Goal: Complete application form

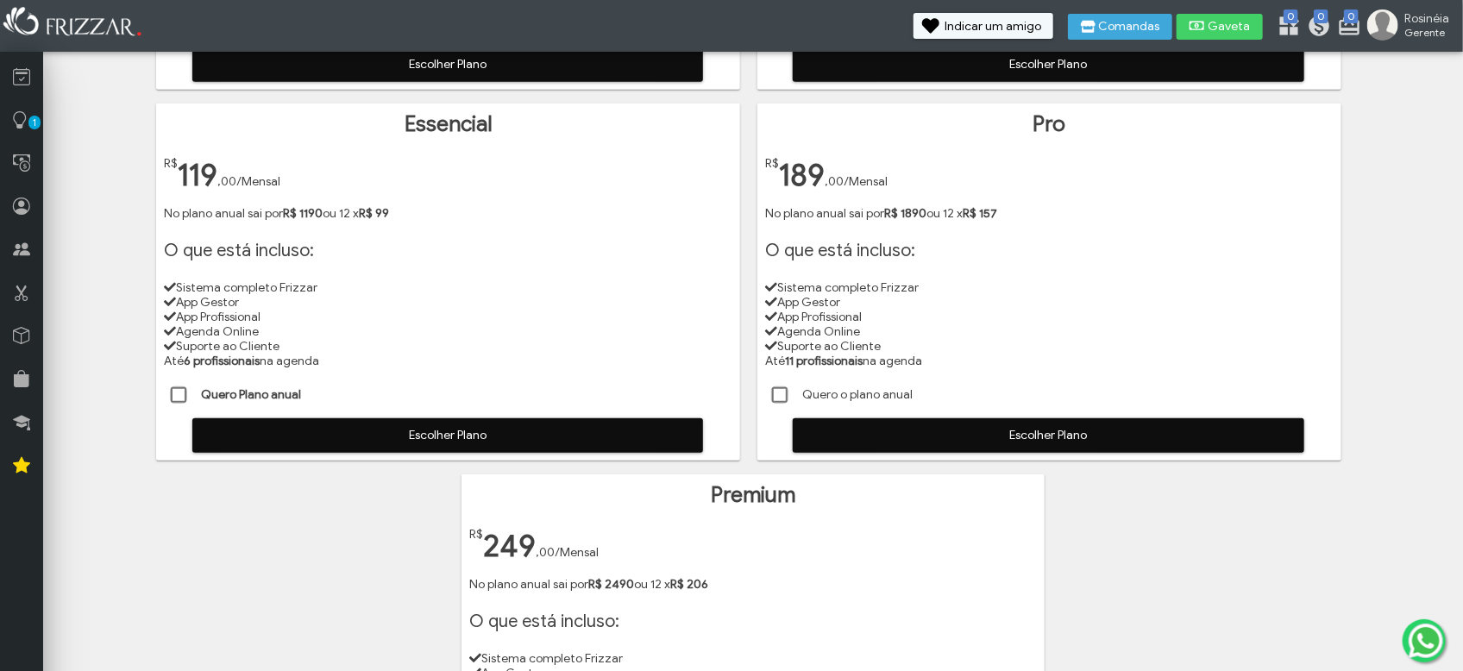
scroll to position [431, 0]
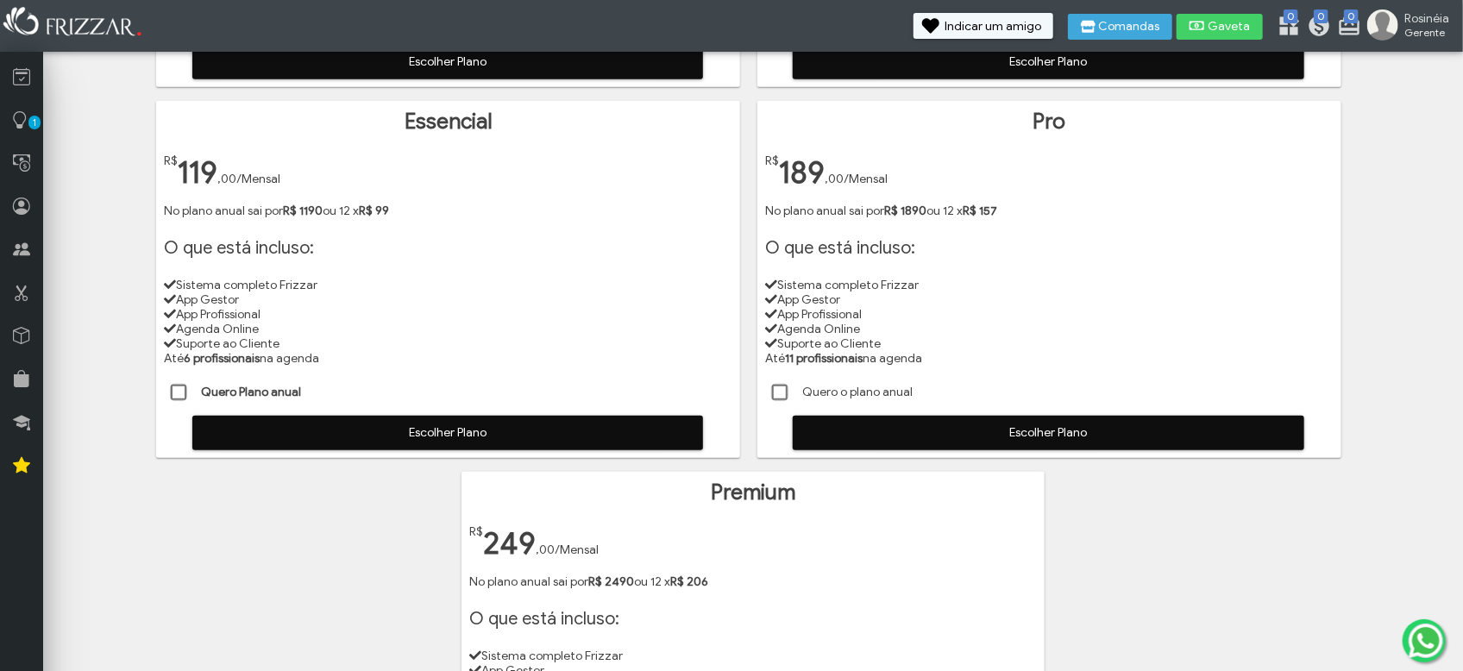
click at [429, 436] on span "Escolher Plano" at bounding box center [447, 433] width 487 height 26
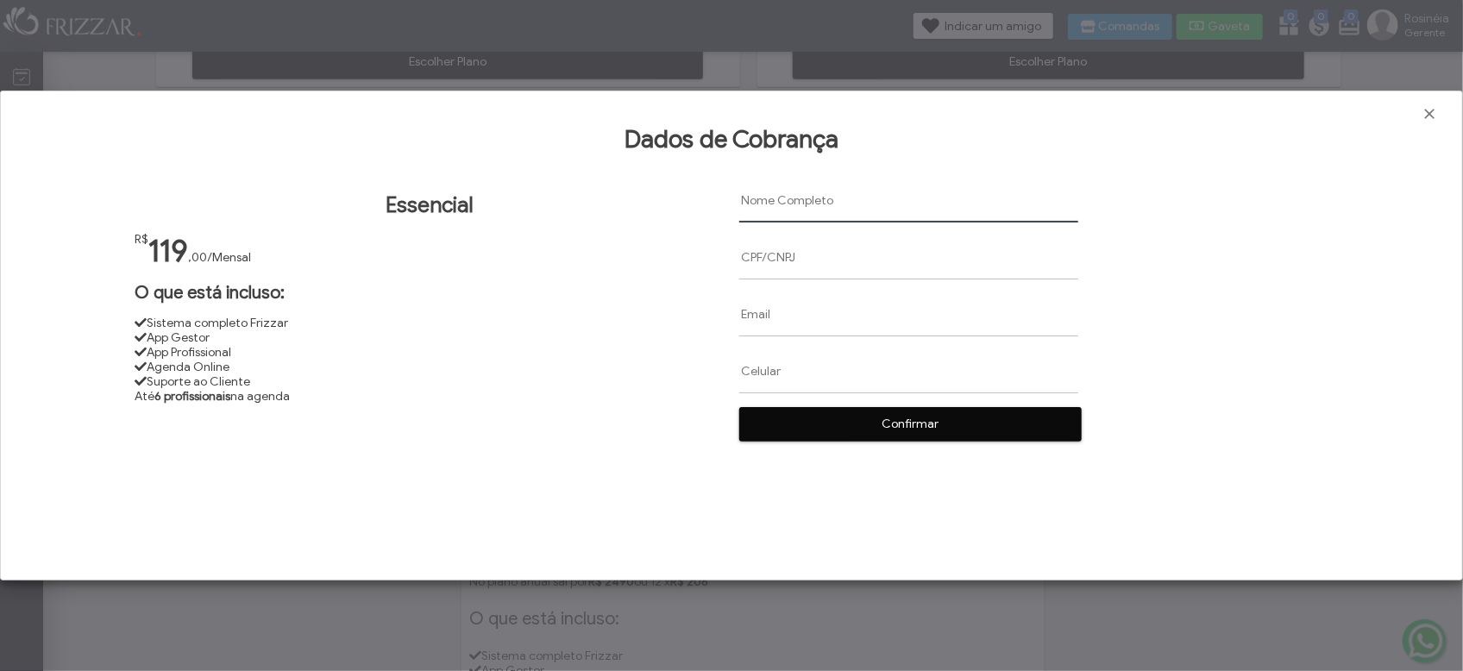
paste input "[PERSON_NAME] fonte"
click at [874, 204] on input "[PERSON_NAME] fonte" at bounding box center [908, 201] width 339 height 44
click at [942, 207] on input "[PERSON_NAME]" at bounding box center [908, 201] width 339 height 44
type input "[PERSON_NAME]"
click at [762, 262] on input "text" at bounding box center [908, 258] width 339 height 44
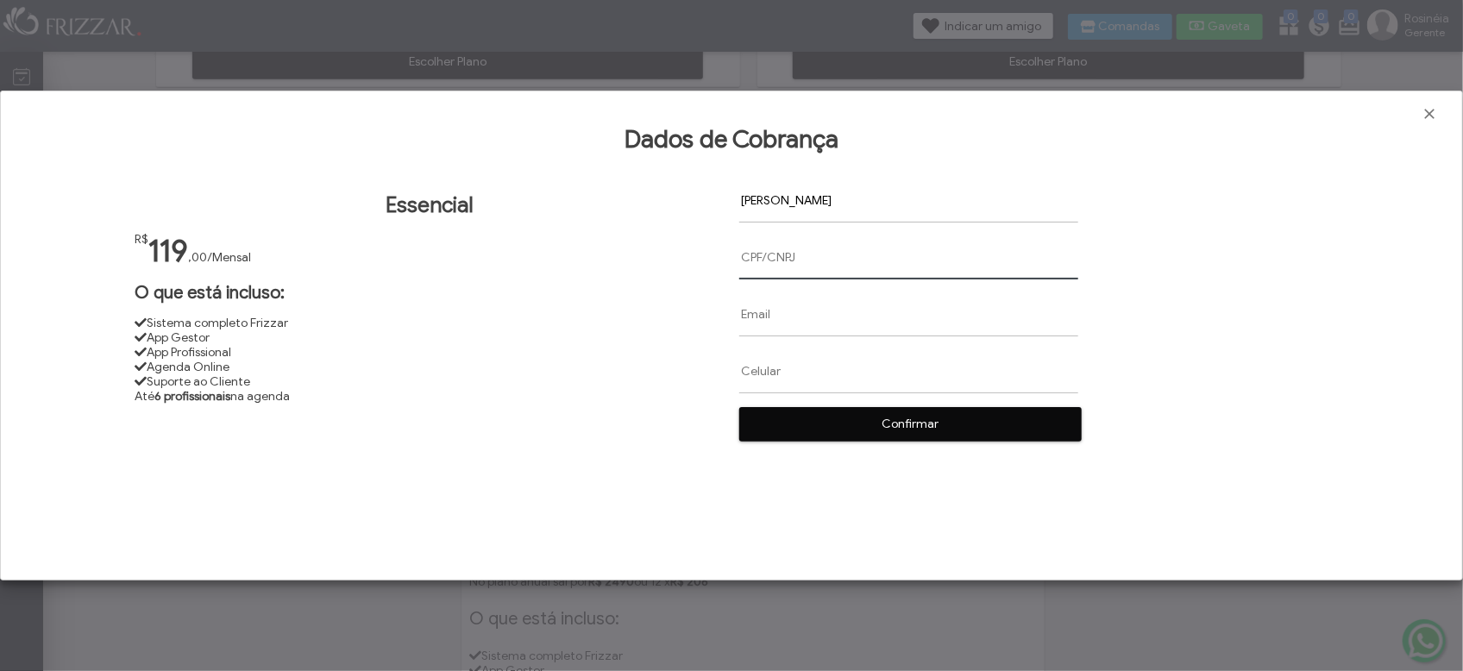
paste input "059.998.481.30"
type input "059.998.481.30"
paste input "[EMAIL_ADDRESS][DOMAIN_NAME]"
type input "[EMAIL_ADDRESS][DOMAIN_NAME]"
paste input "[PHONE_NUMBER]_"
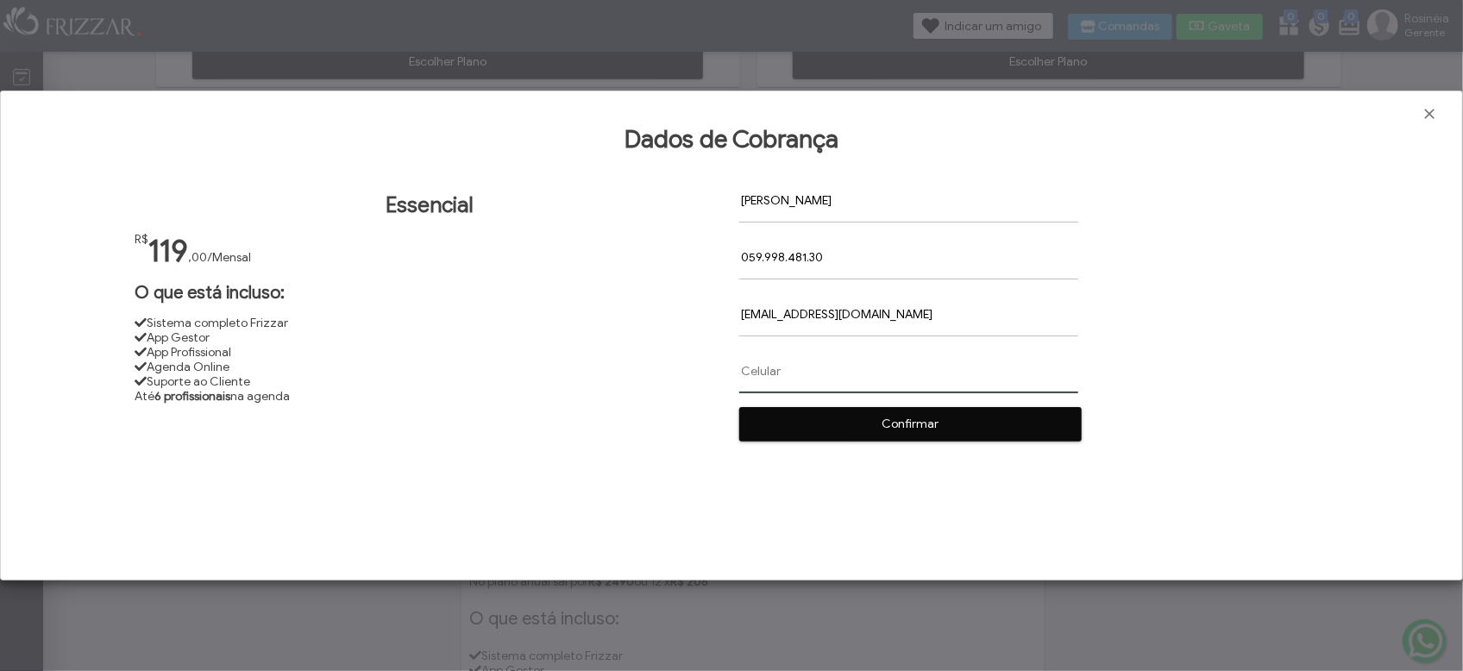
type input "[PHONE_NUMBER]_"
click at [943, 432] on span "Confirmar" at bounding box center [910, 425] width 318 height 26
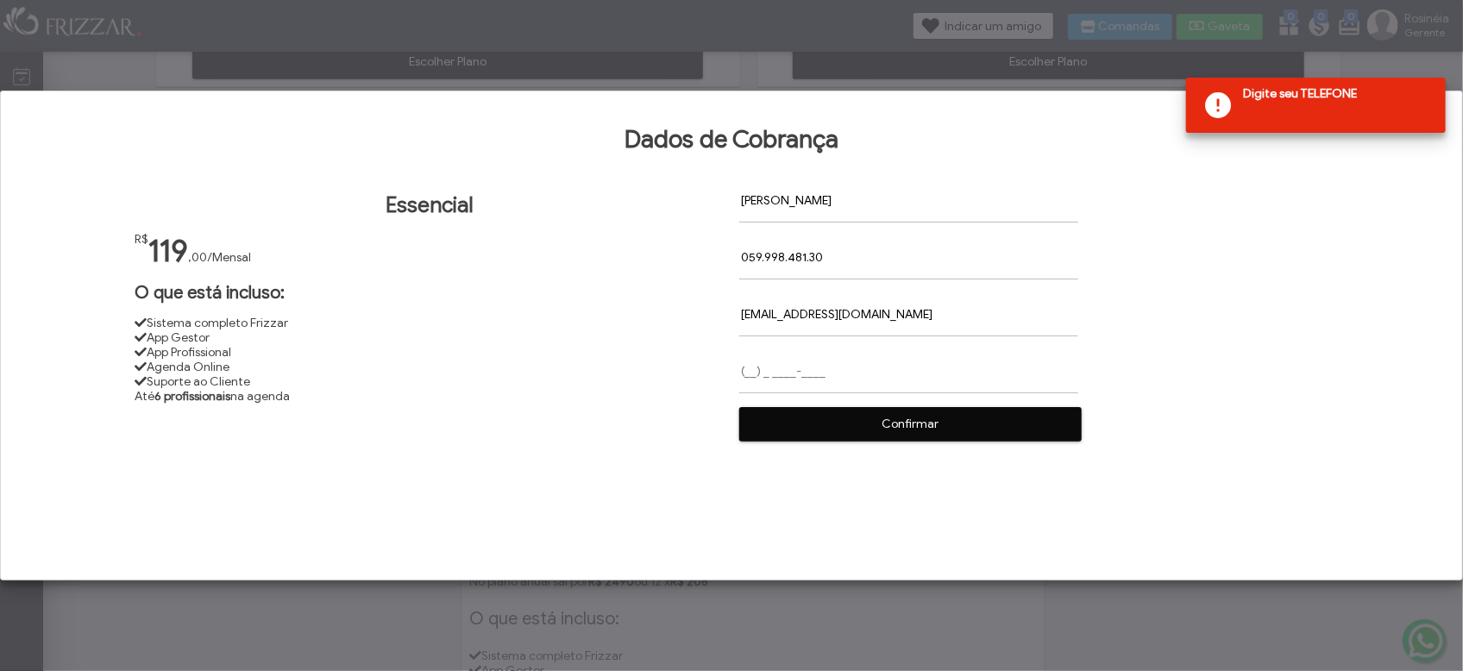
click at [759, 374] on input "text" at bounding box center [908, 372] width 339 height 44
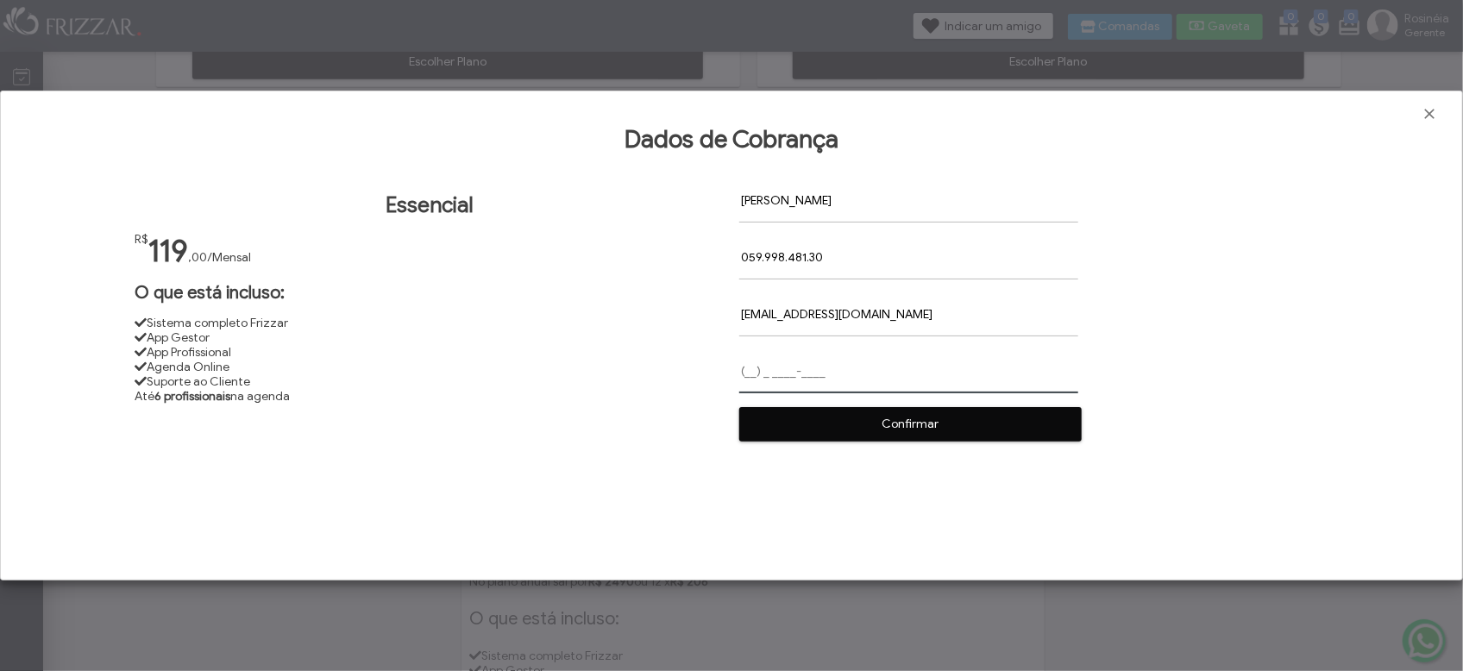
paste input "[PHONE_NUMBER]_"
type input "[PHONE_NUMBER]_"
paste input "[PHONE_NUMBER]_"
type input "[PHONE_NUMBER]"
click at [933, 424] on span "Confirmar" at bounding box center [910, 425] width 318 height 26
